Goal: Task Accomplishment & Management: Manage account settings

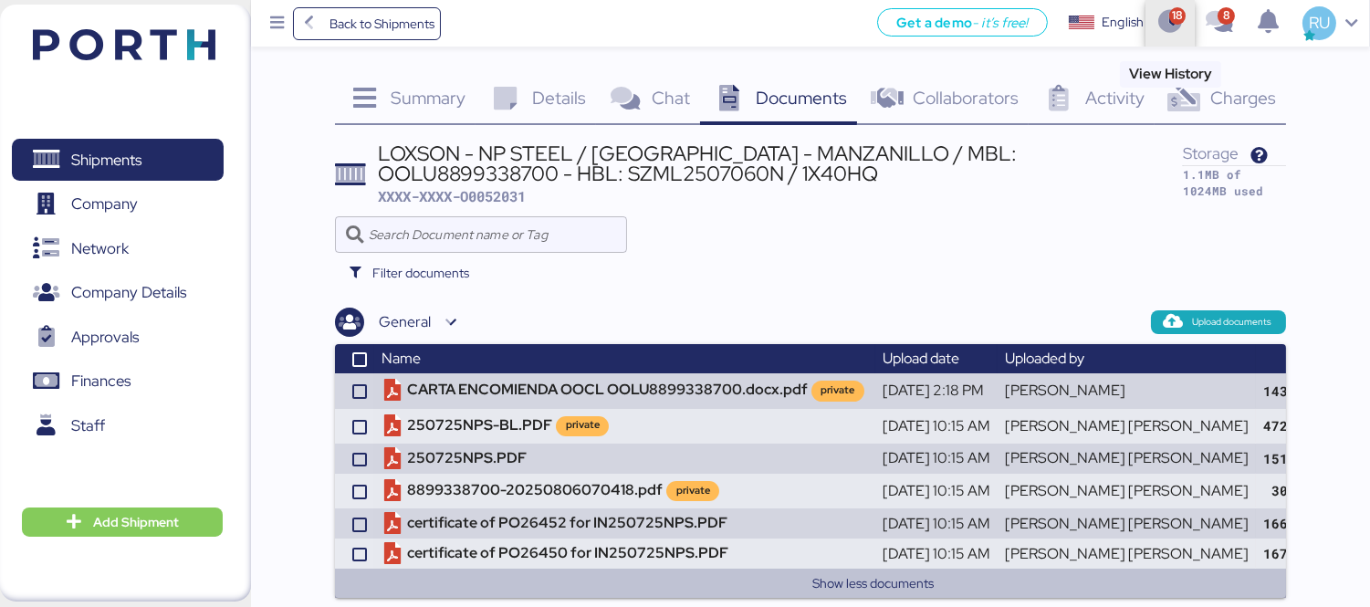
click at [1189, 16] on span "button" at bounding box center [1169, 23] width 49 height 49
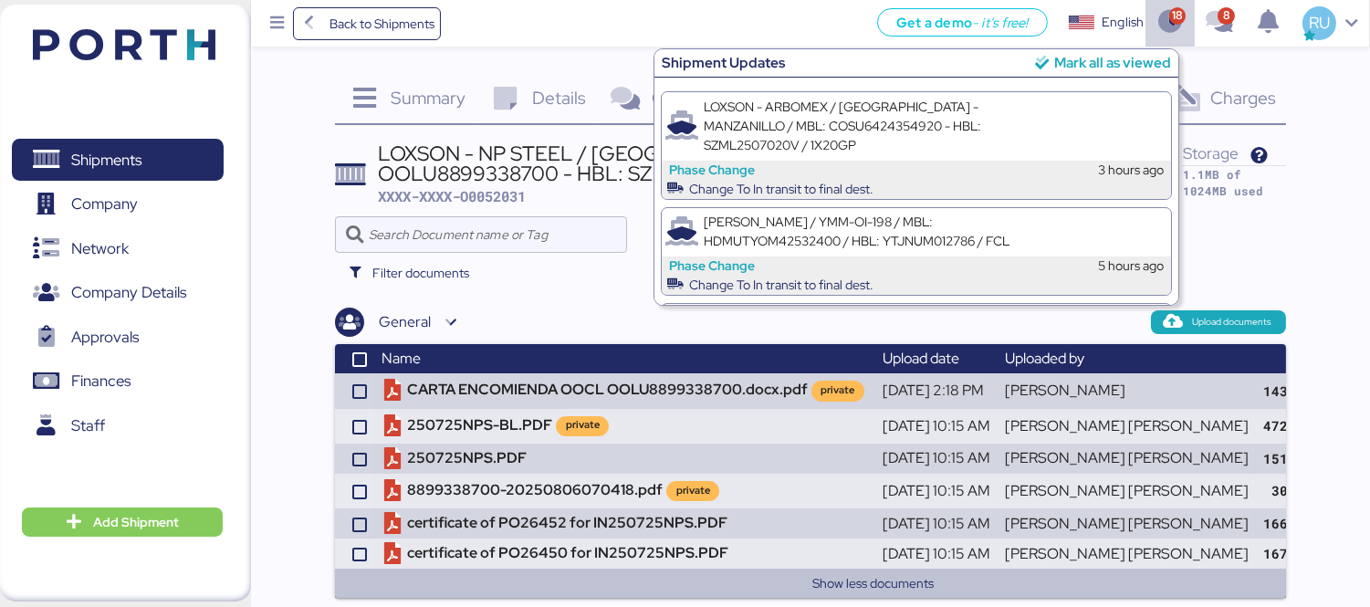
click at [1127, 65] on div "Mark all as viewed" at bounding box center [1112, 62] width 117 height 21
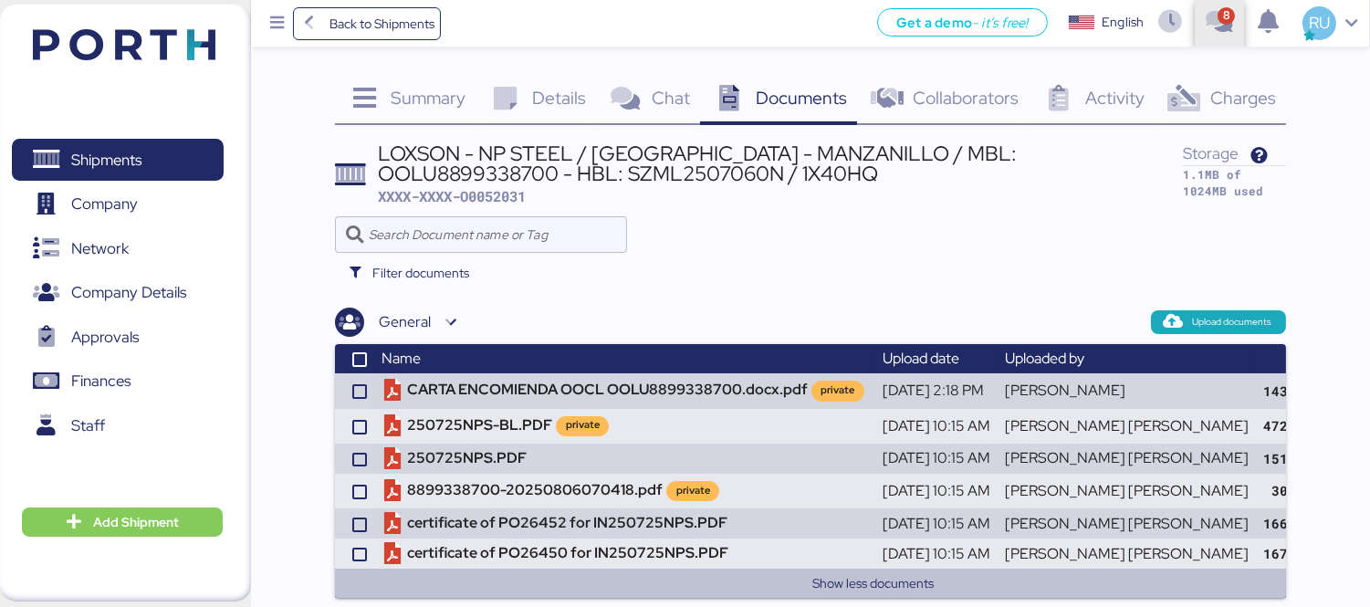
click at [1202, 34] on span "button" at bounding box center [1218, 23] width 49 height 49
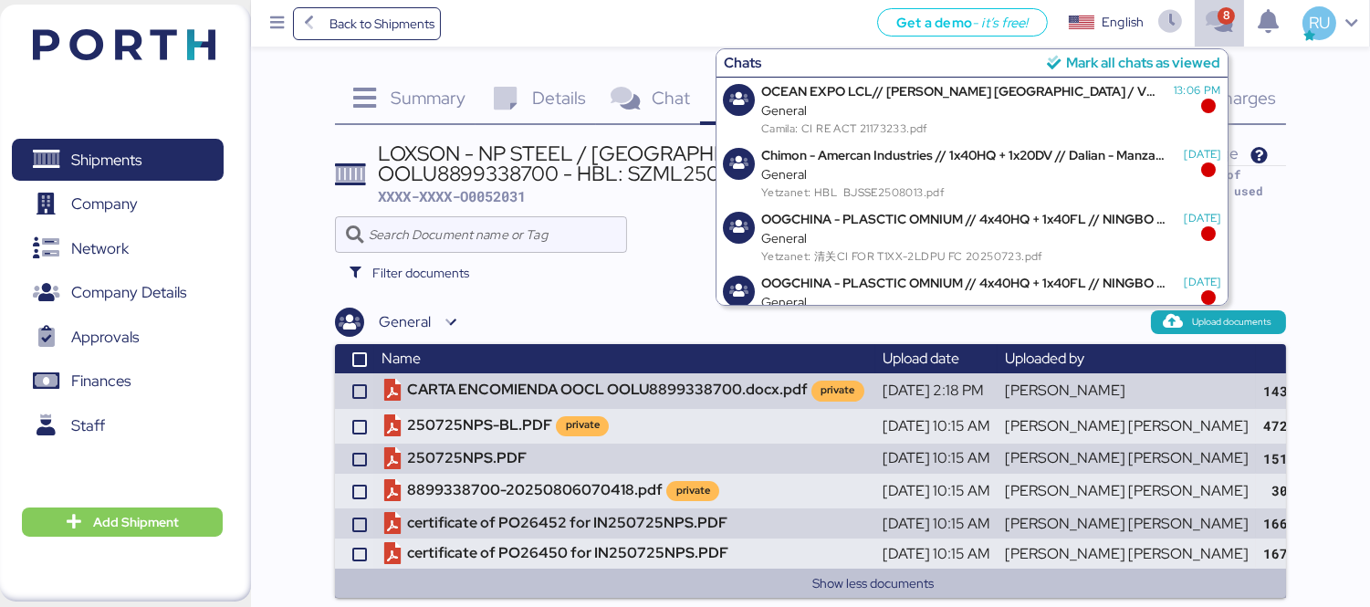
click at [1162, 61] on div "Mark all chats as viewed" at bounding box center [1143, 62] width 154 height 21
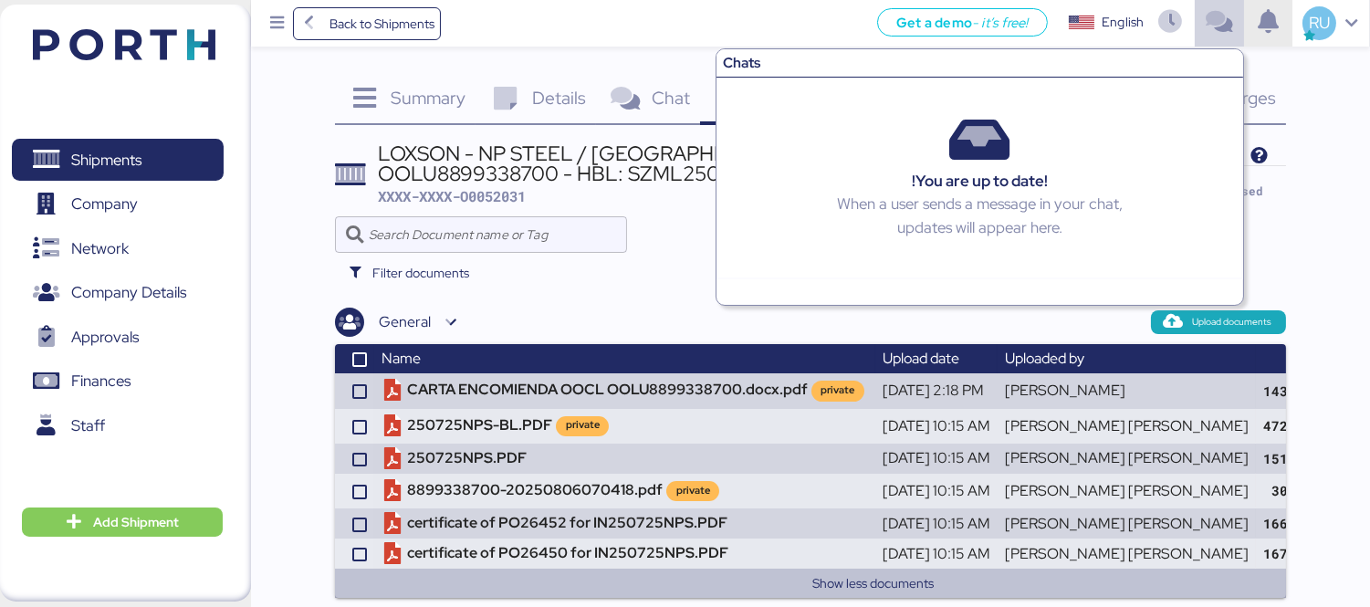
click at [1245, 9] on span "button" at bounding box center [1268, 23] width 49 height 49
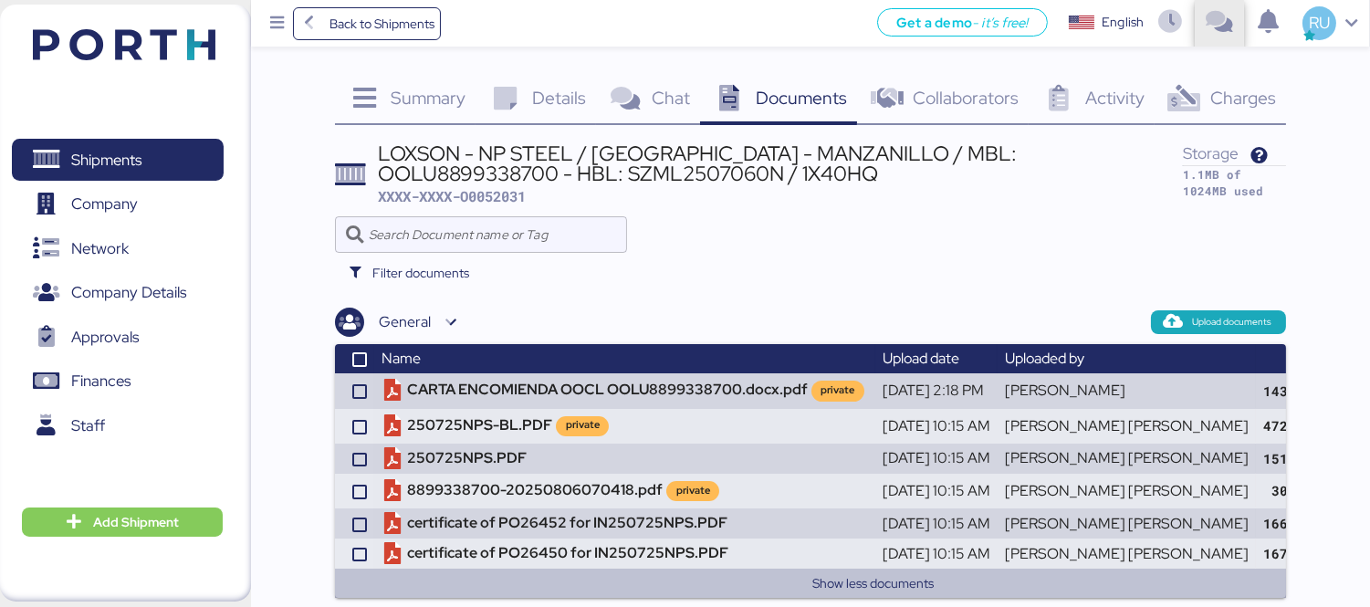
click at [1212, 21] on icon "button" at bounding box center [1218, 23] width 30 height 24
click at [652, 210] on div "LOXSON - NP STEEL / [GEOGRAPHIC_DATA] - MANZANILLO / MBL: OOLU8899338700 - HBL:…" at bounding box center [810, 369] width 951 height 458
click at [173, 57] on img at bounding box center [124, 44] width 182 height 31
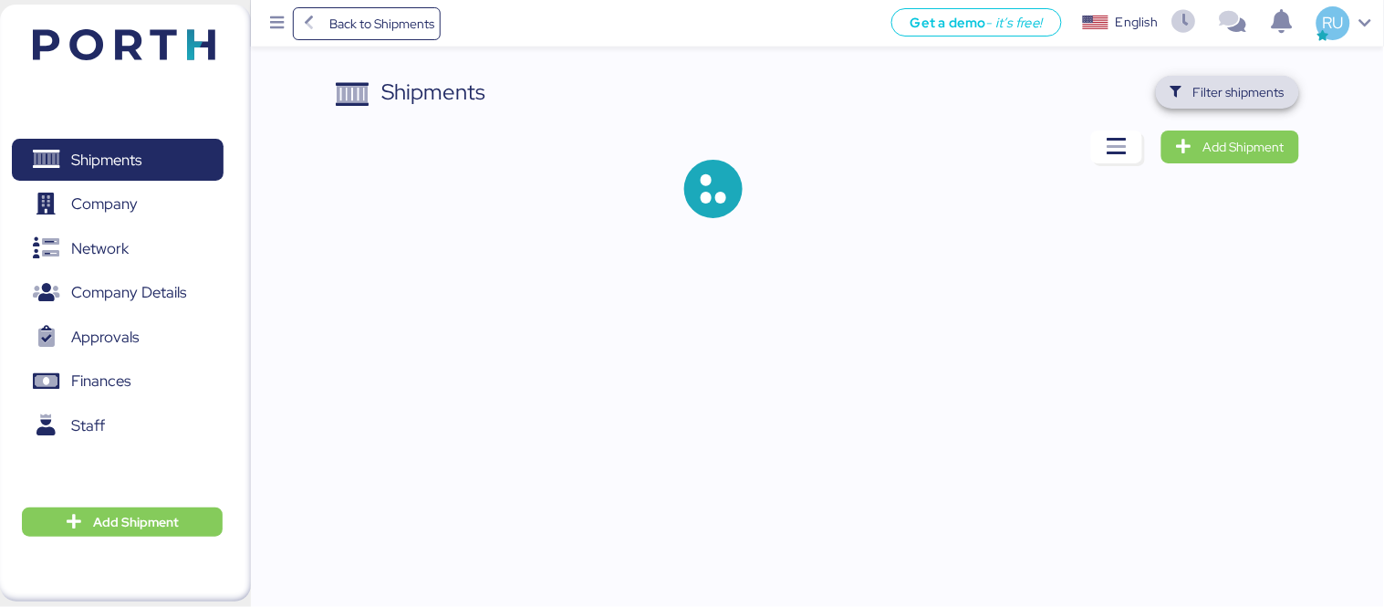
click at [1234, 88] on span "Filter shipments" at bounding box center [1238, 92] width 91 height 22
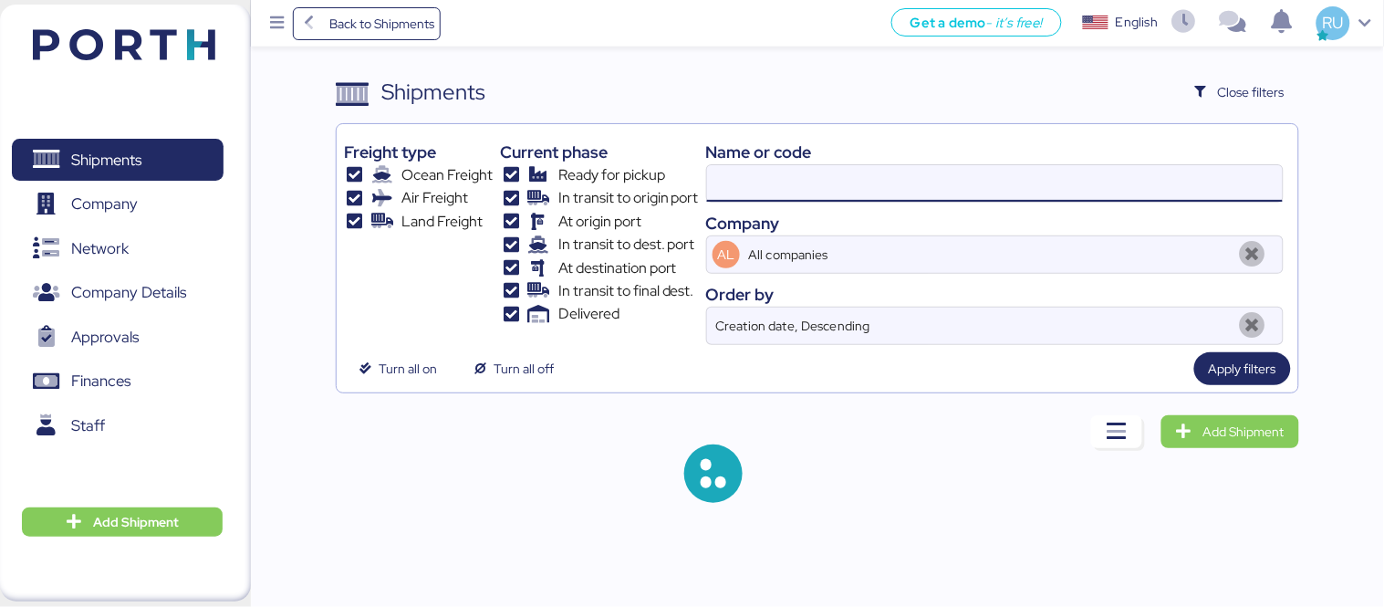
click at [950, 174] on input at bounding box center [995, 183] width 576 height 36
paste input "ZIMUSHH31833780"
type input "ZIMUSHH31833780"
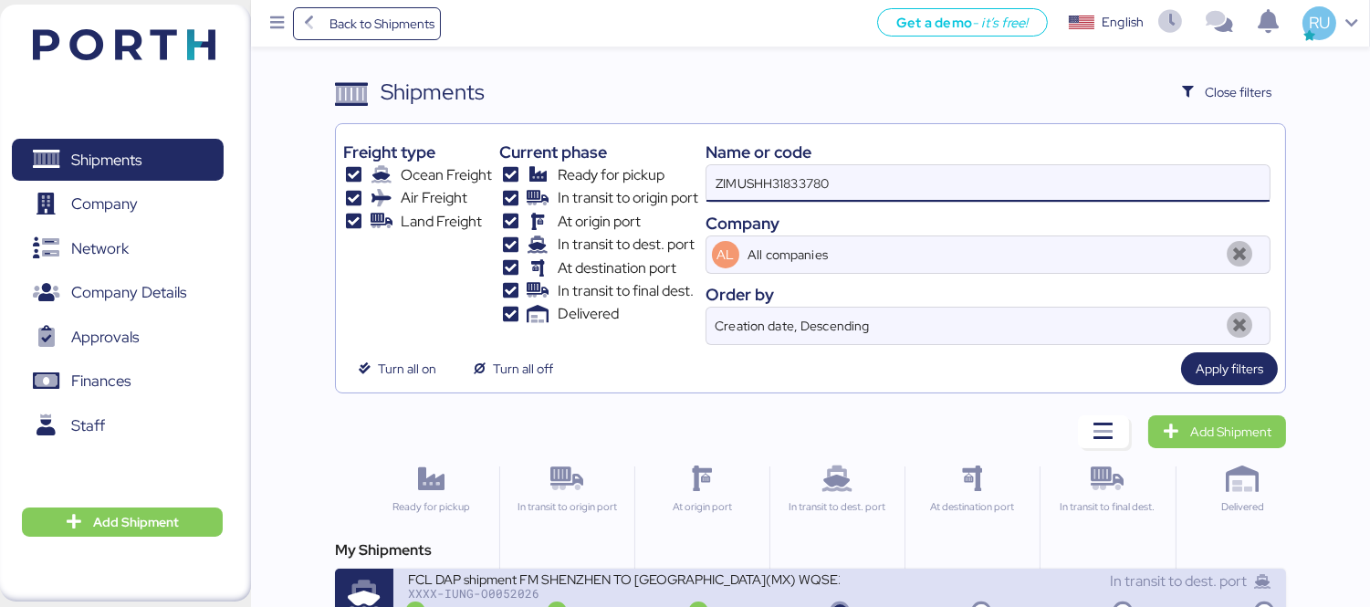
click at [703, 575] on div "FCL DAP shipment FM SHENZHEN TO [GEOGRAPHIC_DATA](MX) WQSE2507X34" at bounding box center [624, 578] width 432 height 16
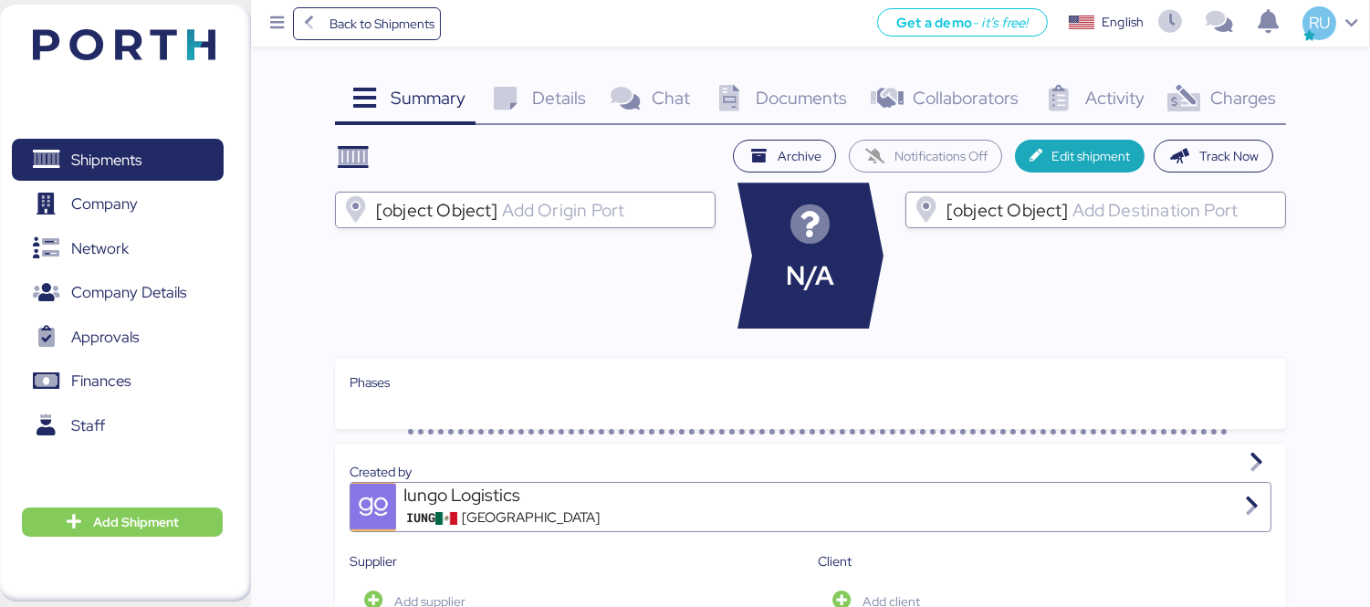
click at [1248, 76] on div "Charges 0" at bounding box center [1219, 100] width 131 height 49
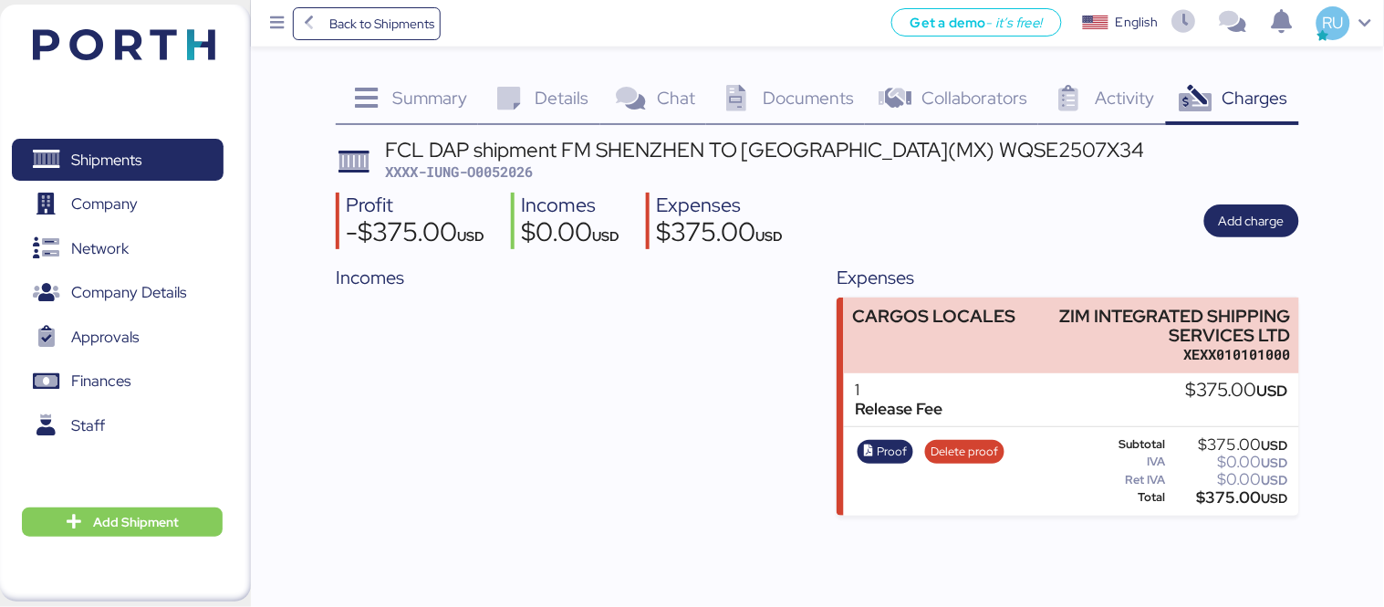
click at [1205, 232] on div "Add charge" at bounding box center [1251, 220] width 95 height 33
click at [1217, 230] on span "Add charge" at bounding box center [1251, 220] width 95 height 33
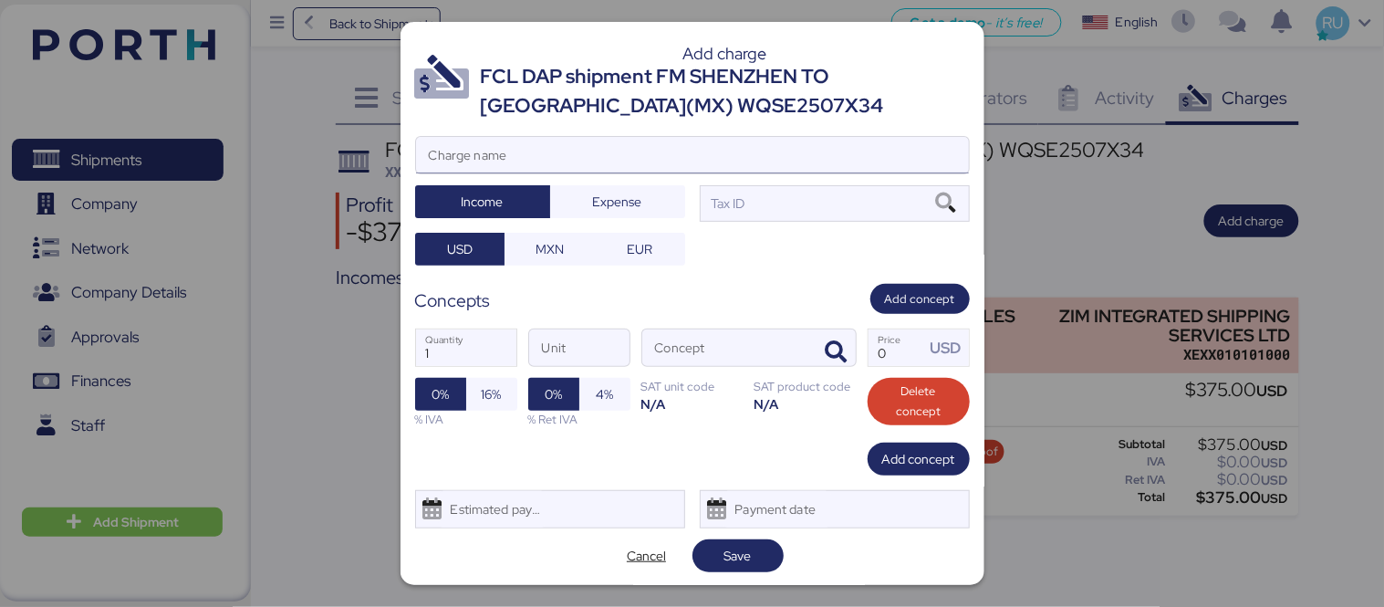
click at [670, 150] on input "Charge name" at bounding box center [692, 155] width 553 height 36
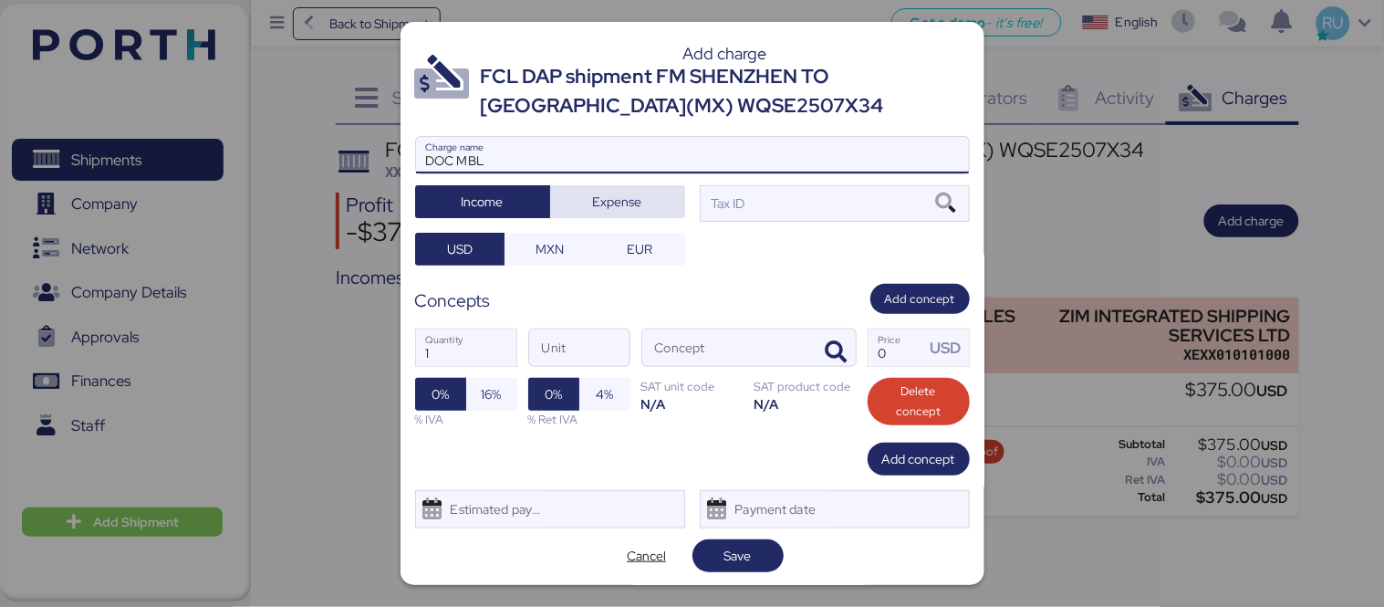
type input "DOC MBL"
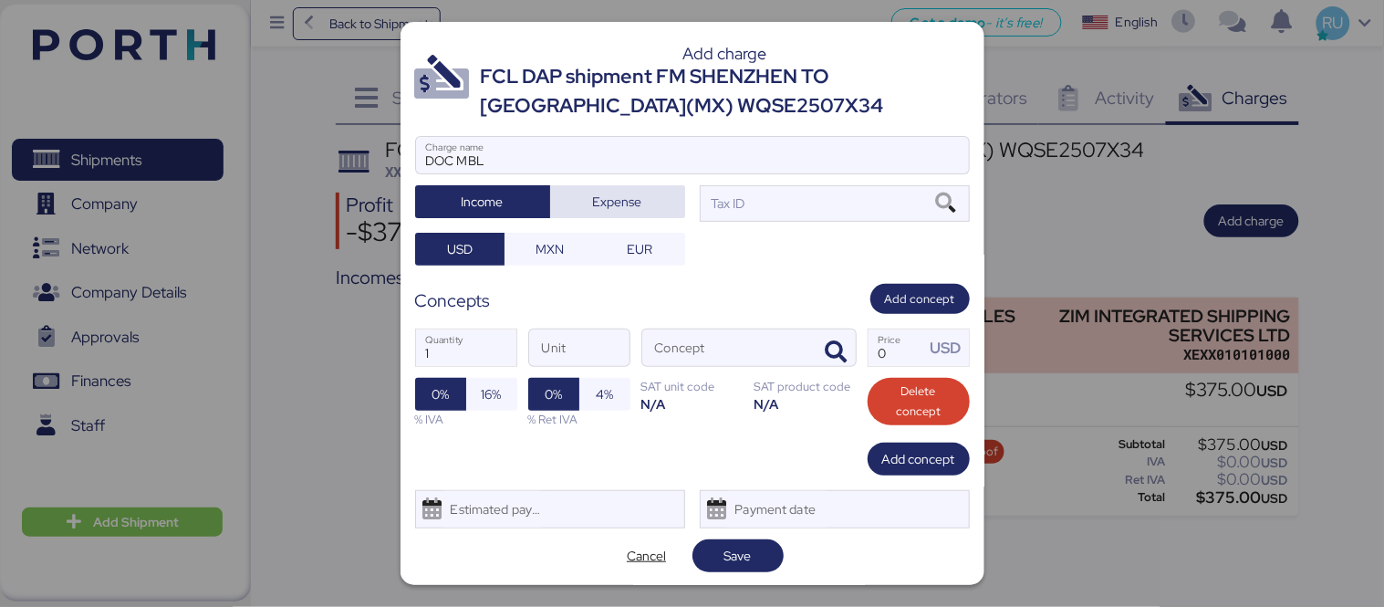
click at [568, 204] on span "Expense" at bounding box center [618, 202] width 106 height 26
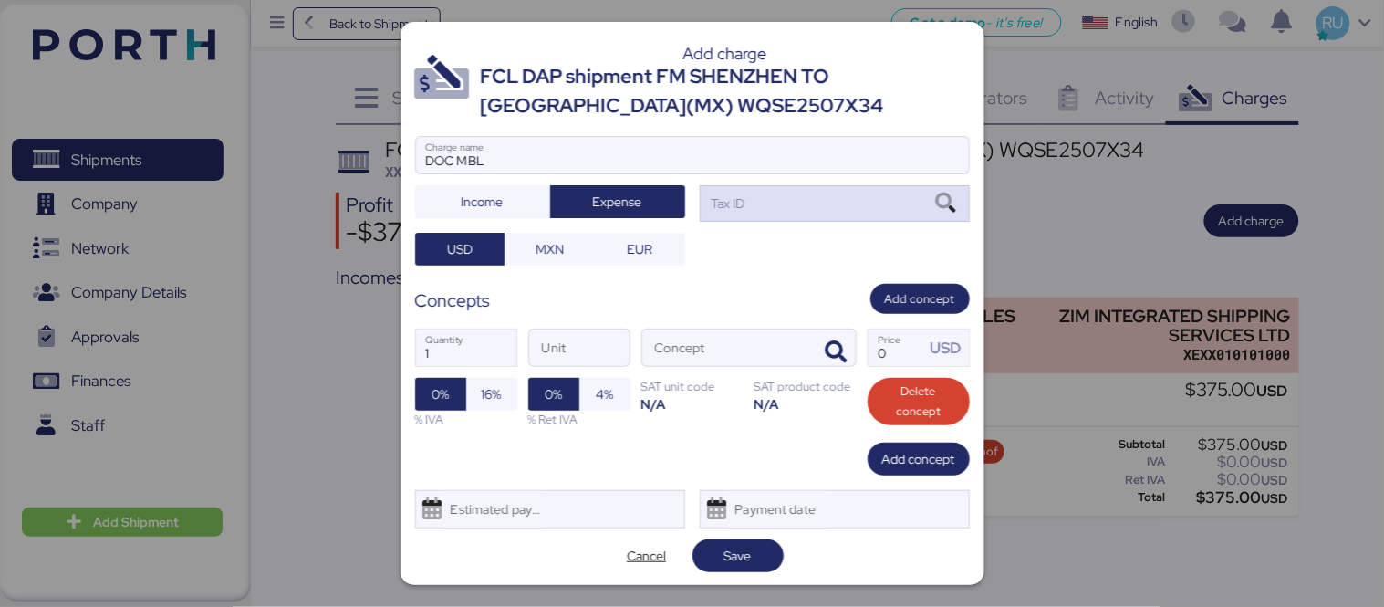
click at [788, 203] on div "Tax ID" at bounding box center [835, 203] width 270 height 36
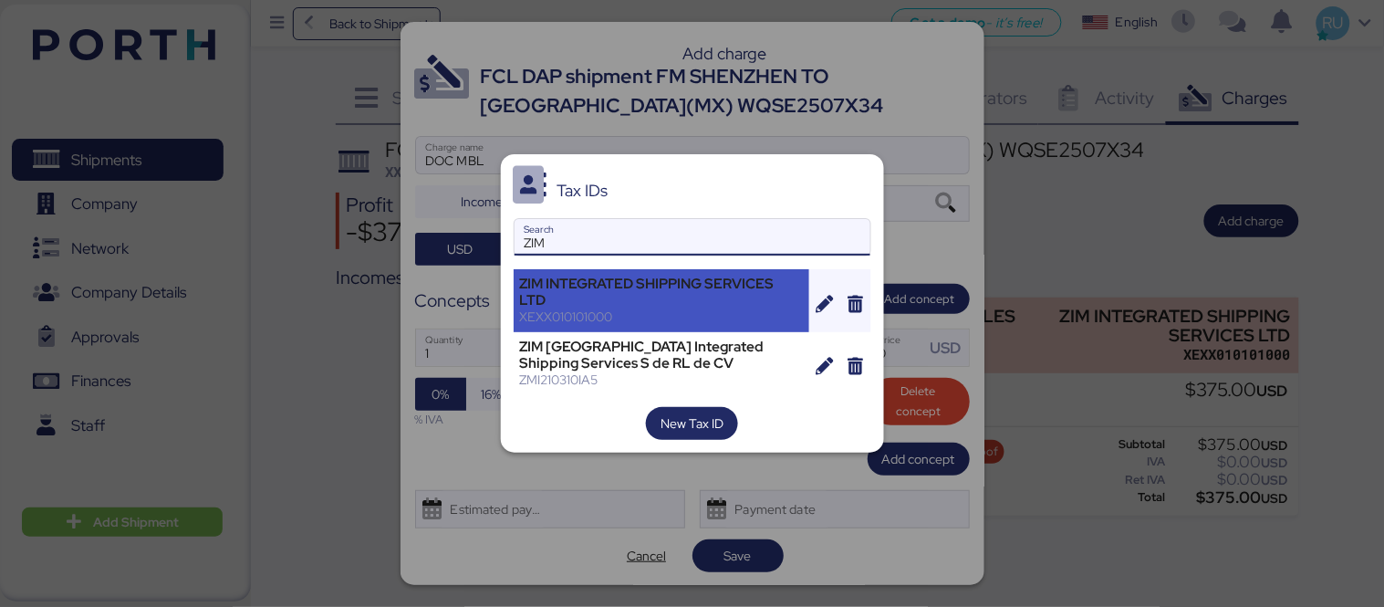
type input "ZIM"
click at [675, 329] on div "ZIM INTEGRATED SHIPPING SERVICES LTD XEXX010101000" at bounding box center [662, 300] width 297 height 63
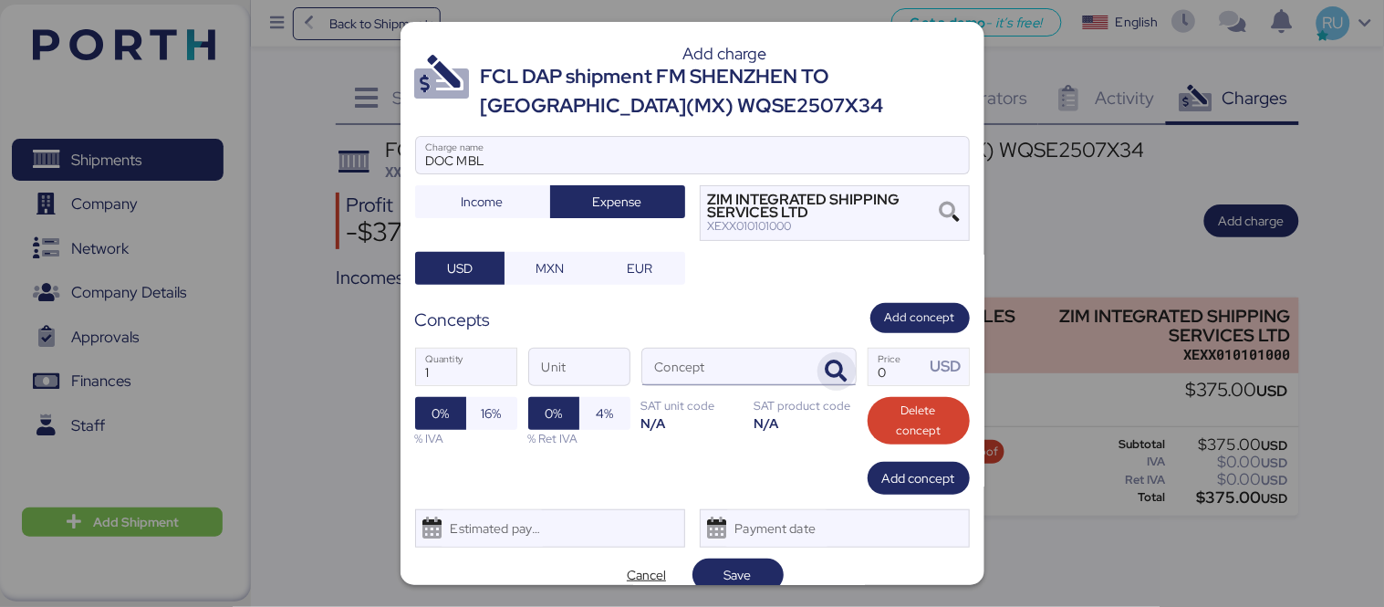
click at [826, 367] on icon "button" at bounding box center [837, 371] width 22 height 22
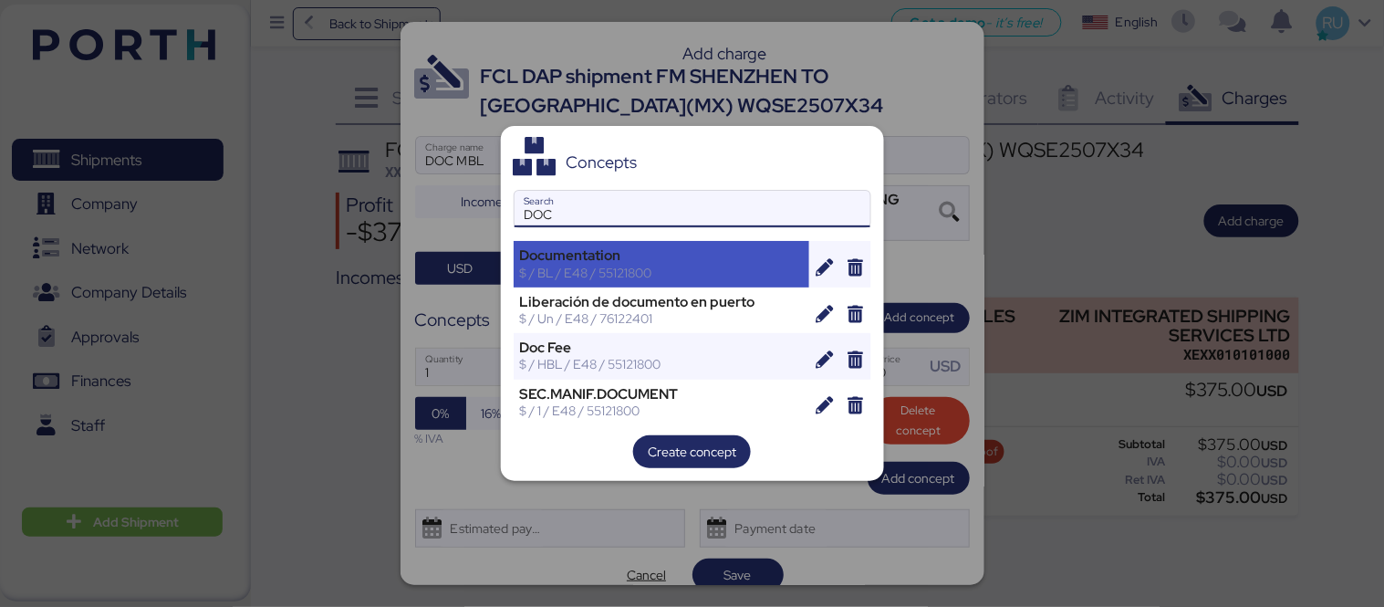
type input "DOC"
click at [662, 258] on div "Documentation" at bounding box center [662, 255] width 284 height 16
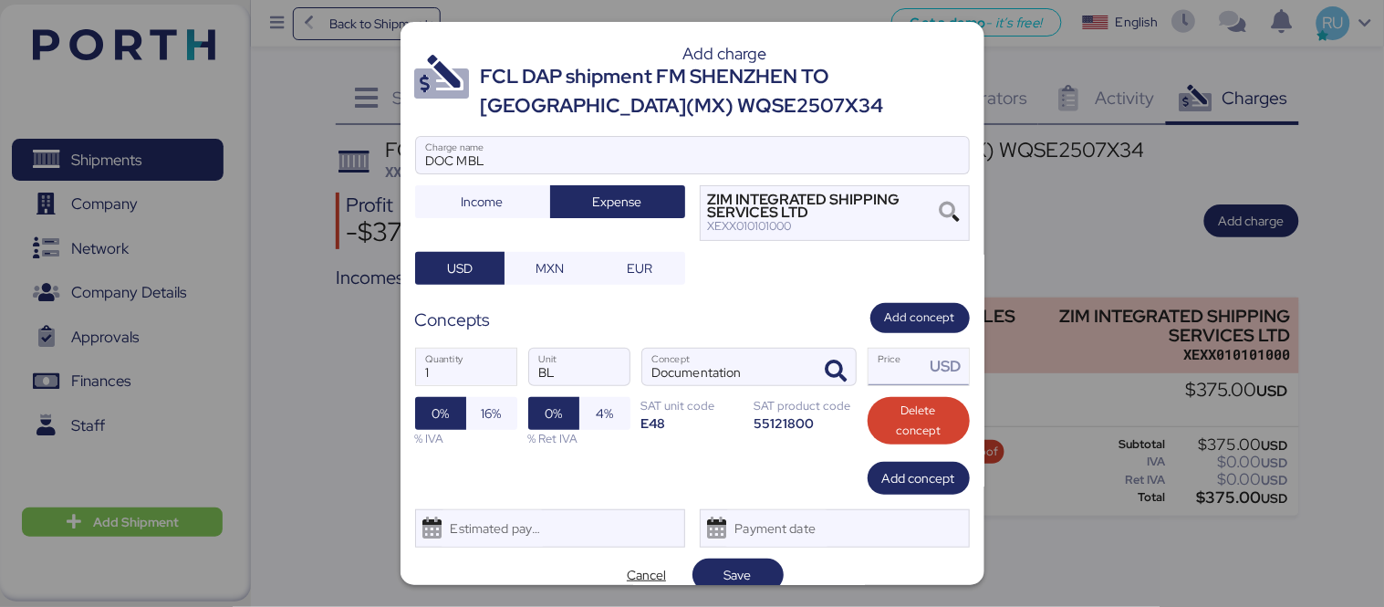
click at [899, 372] on input "Price USD" at bounding box center [897, 367] width 57 height 36
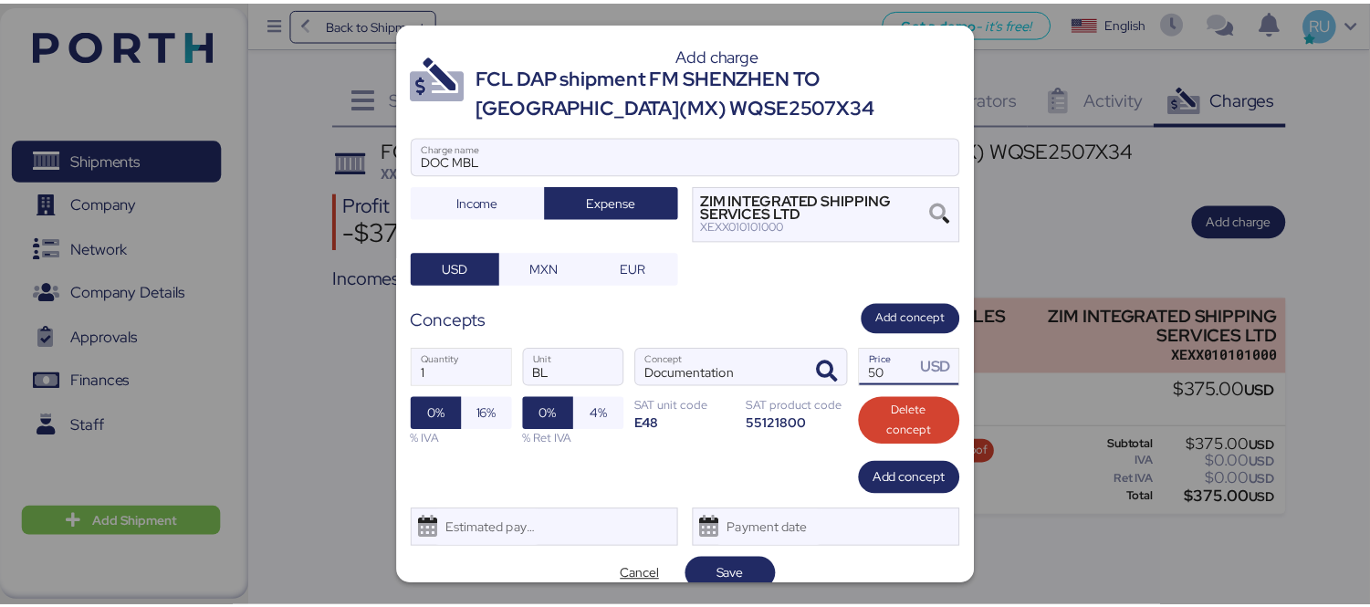
scroll to position [21, 0]
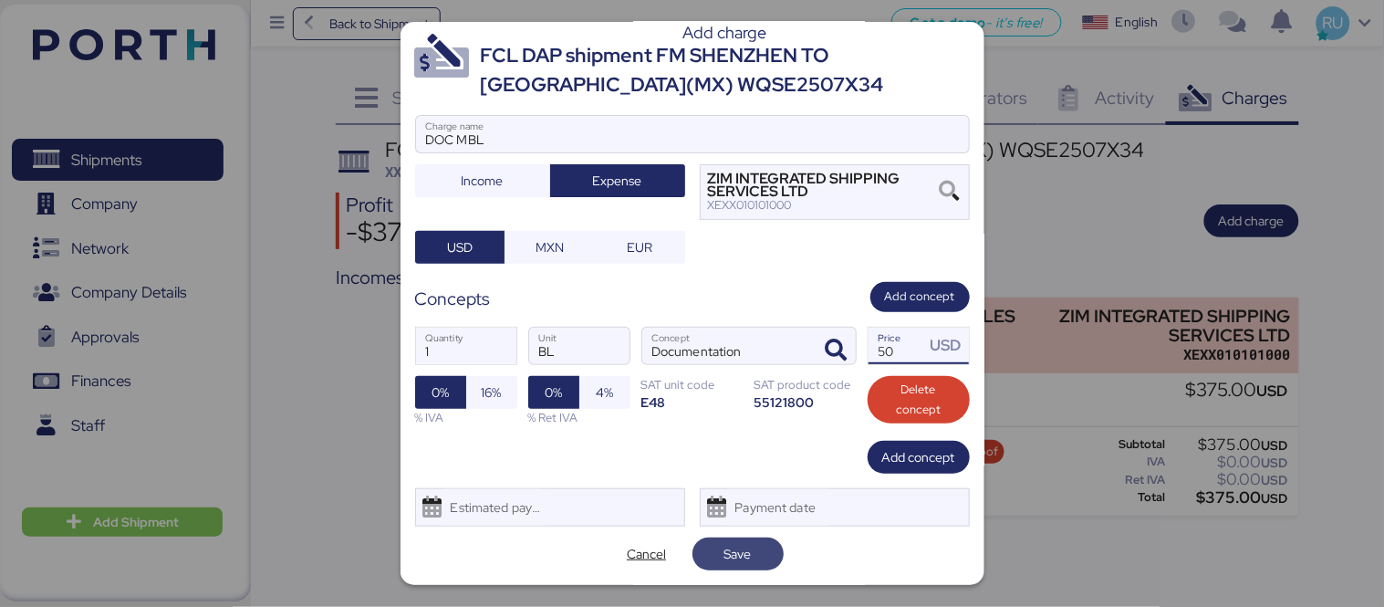
type input "50"
click at [739, 543] on span "Save" at bounding box center [737, 554] width 27 height 22
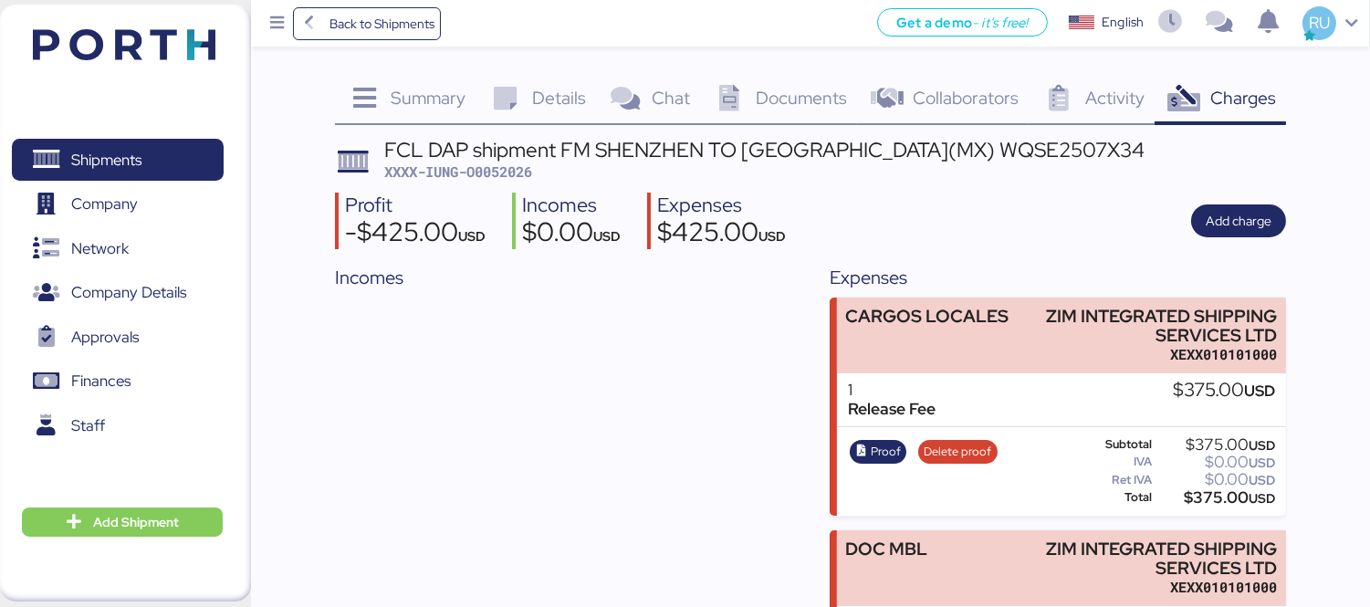
scroll to position [155, 0]
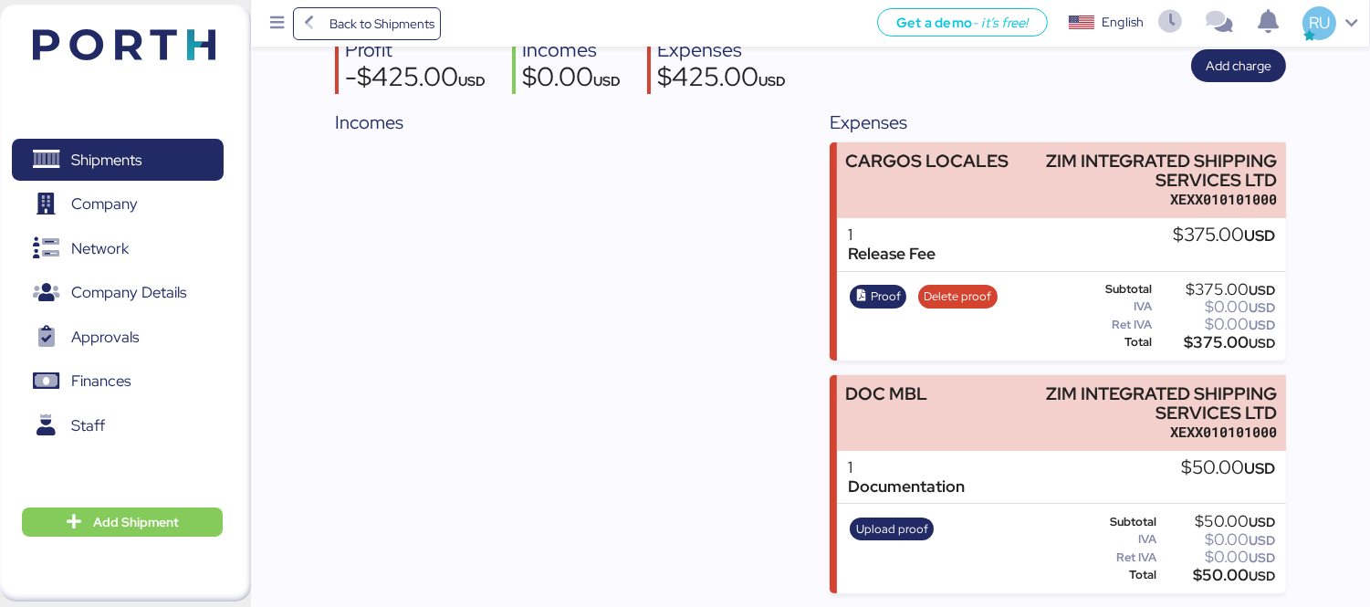
click at [140, 68] on header at bounding box center [97, 42] width 176 height 57
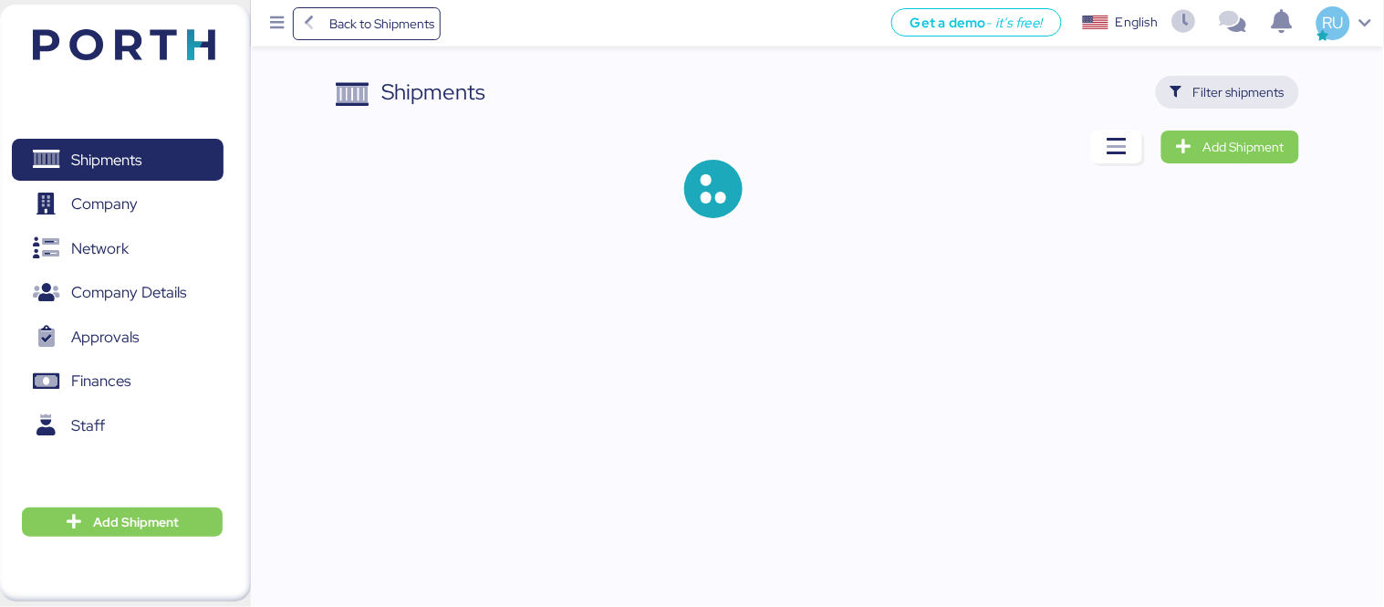
click at [1287, 77] on span "Filter shipments" at bounding box center [1227, 92] width 143 height 33
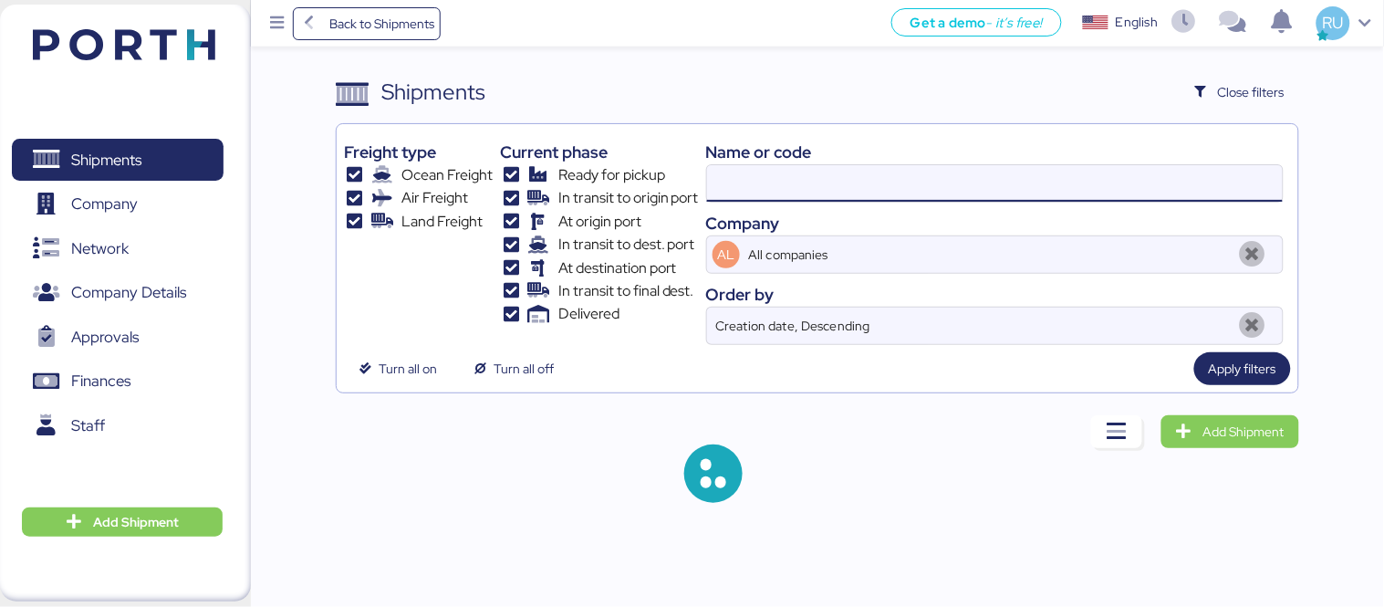
click at [912, 193] on input at bounding box center [995, 183] width 576 height 36
paste input "164255"
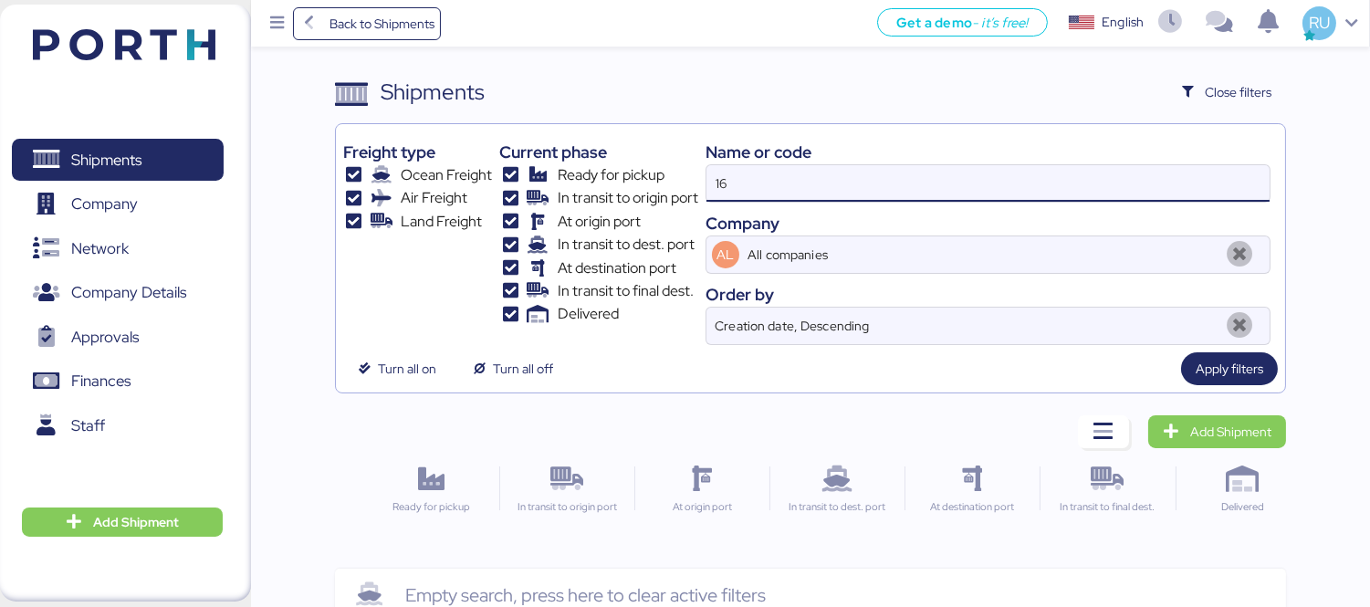
type input "1"
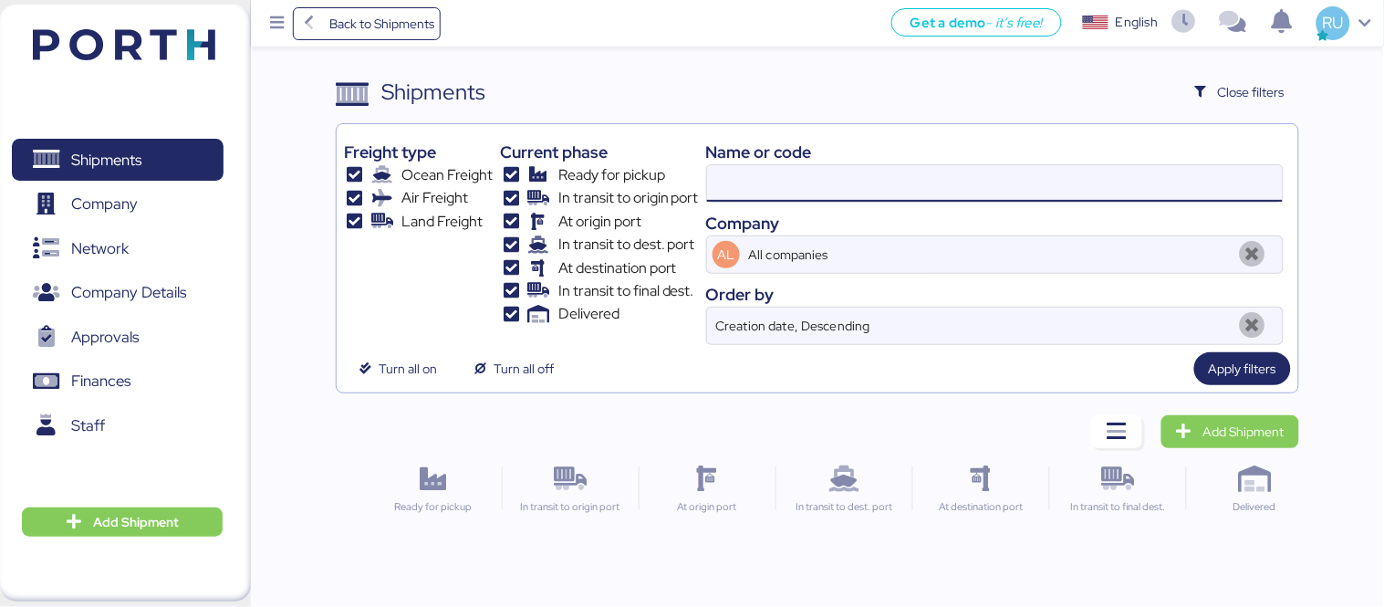
paste input "O0051988"
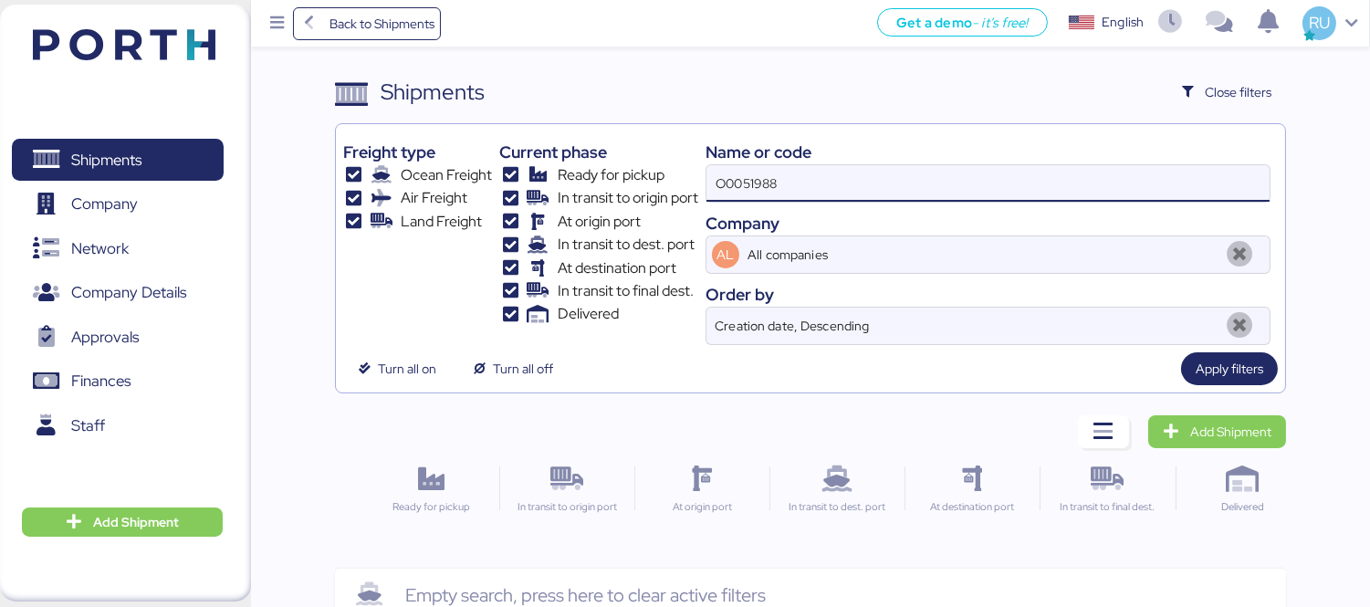
type input "O0051988"
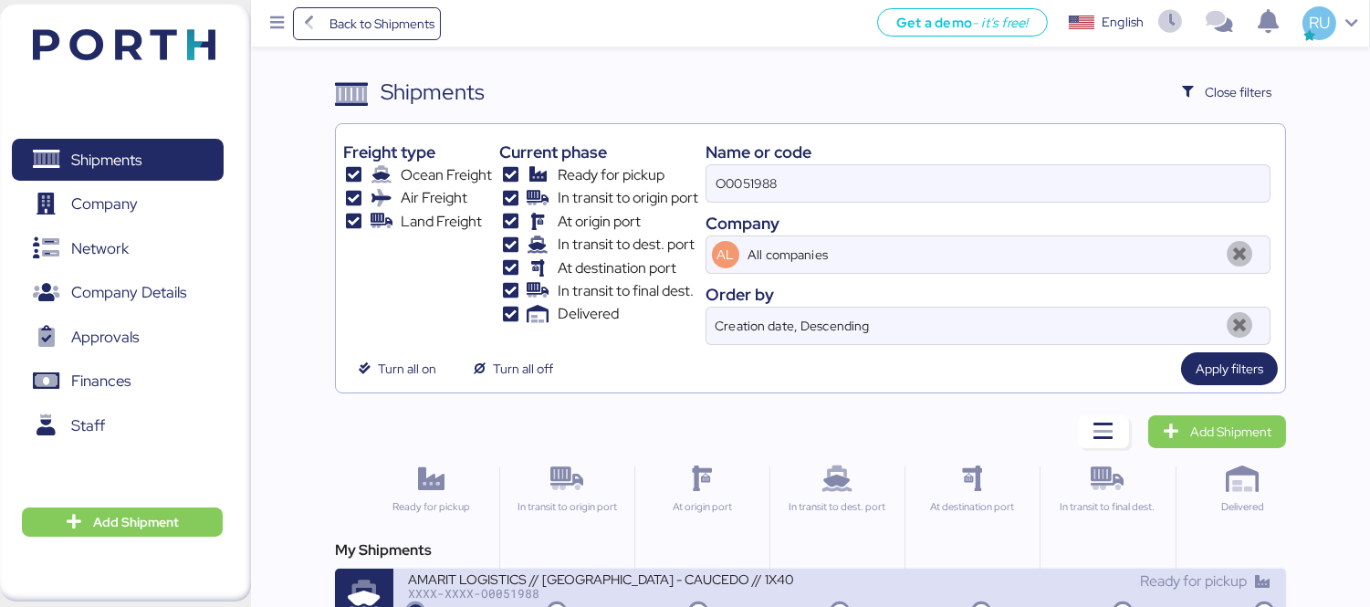
click at [650, 569] on div "AMARIT LOGISTICS // [GEOGRAPHIC_DATA] - CAUCEDO // 1X40 XXXX-XXXX-O0051988 Read…" at bounding box center [839, 597] width 892 height 58
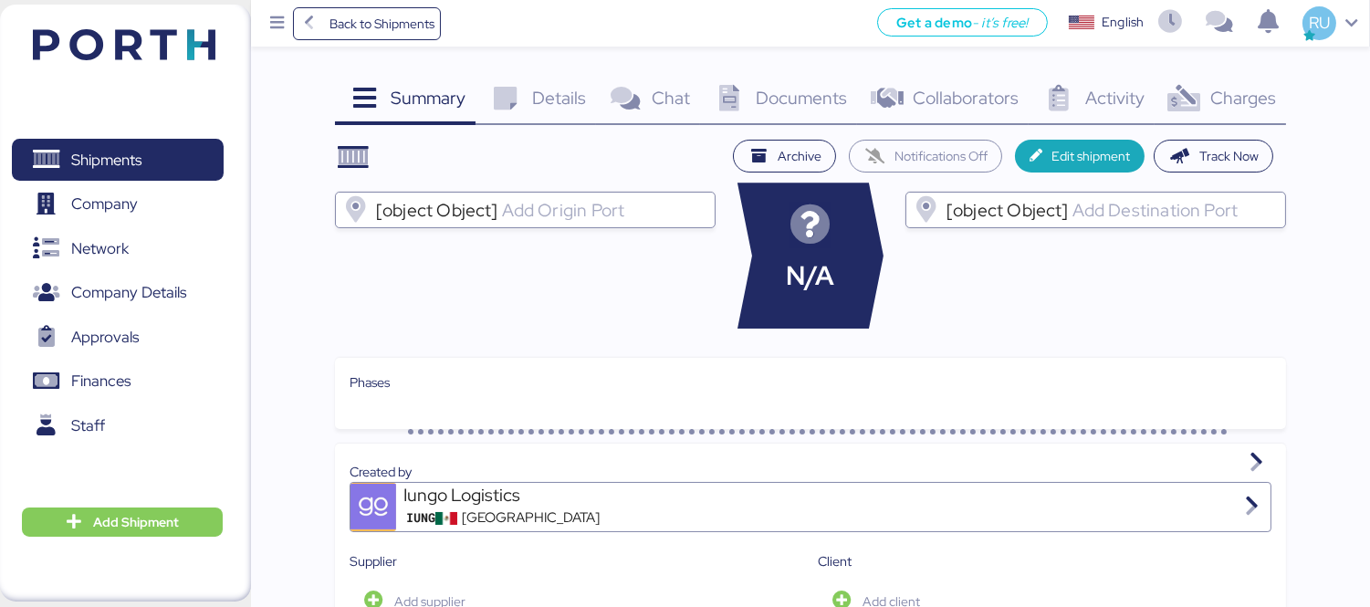
click at [1237, 109] on div "Charges 0" at bounding box center [1219, 100] width 131 height 49
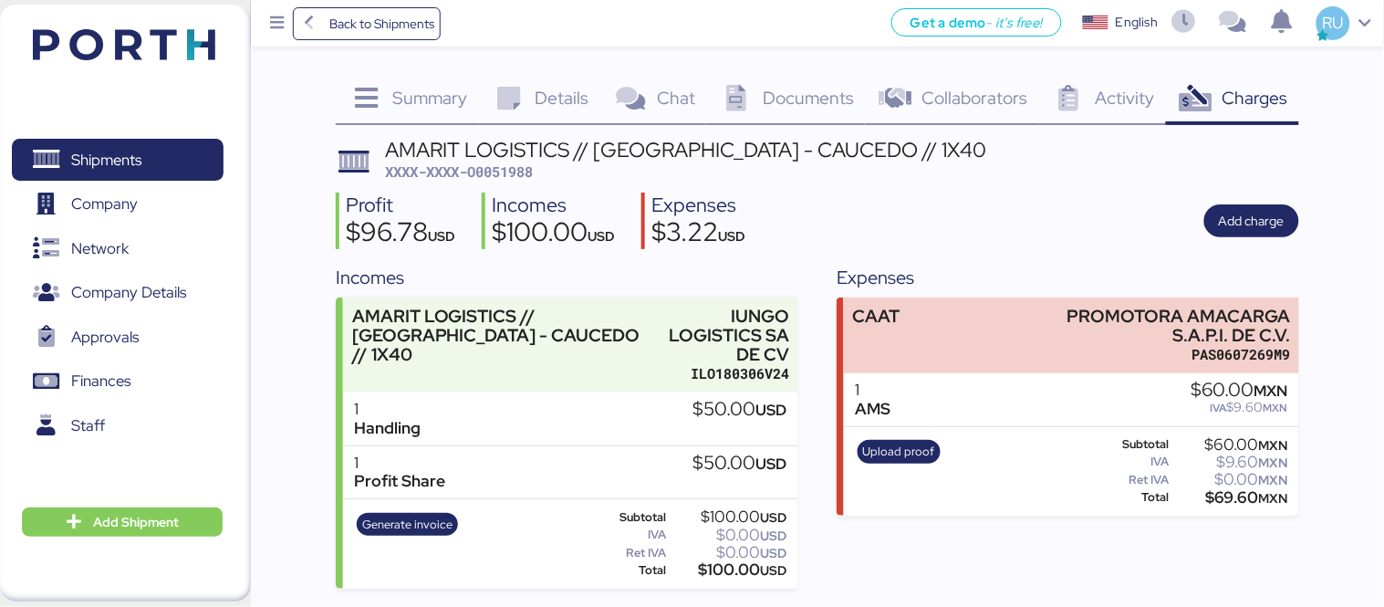
click at [530, 172] on span "XXXX-XXXX-O0051988" at bounding box center [459, 171] width 148 height 18
copy span "O0051988"
